Goal: Check status: Check status

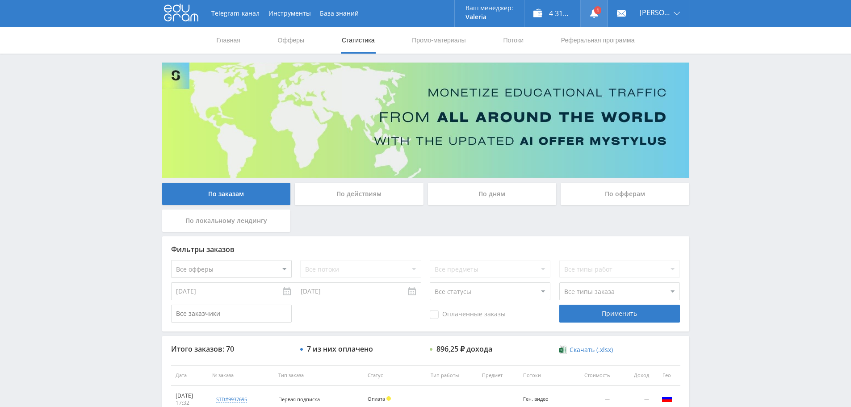
click at [605, 12] on link at bounding box center [594, 13] width 27 height 27
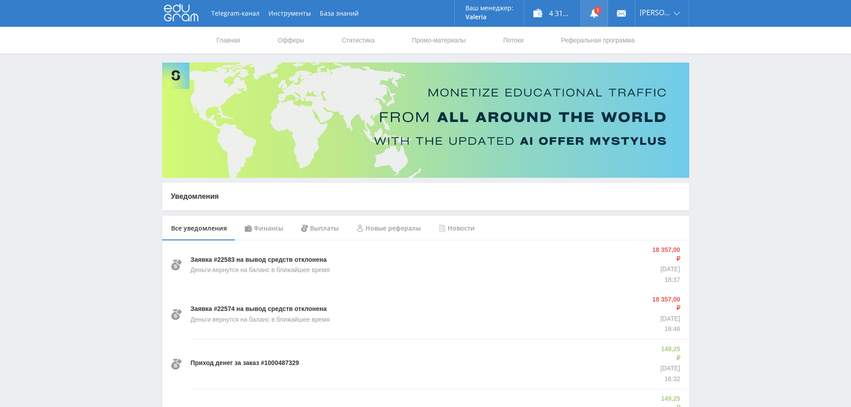
click at [596, 8] on link at bounding box center [594, 13] width 27 height 27
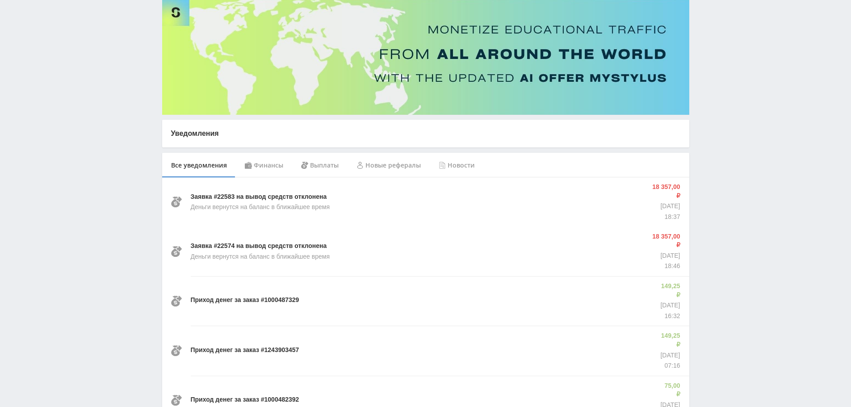
scroll to position [89, 0]
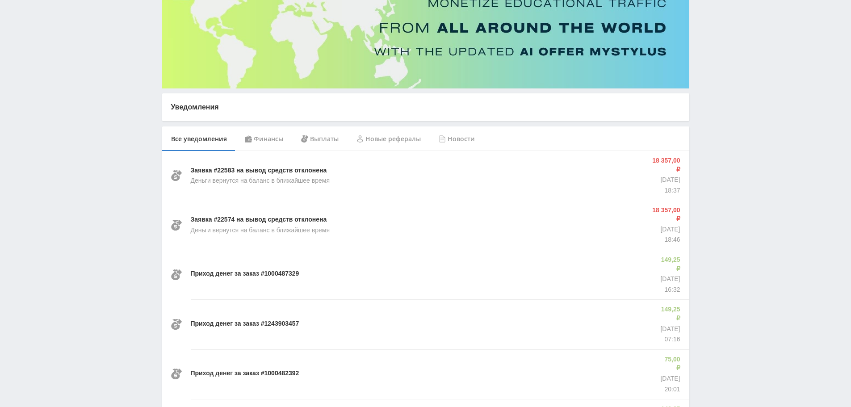
click at [332, 139] on div "Выплаты" at bounding box center [319, 138] width 55 height 25
